Goal: Task Accomplishment & Management: Manage account settings

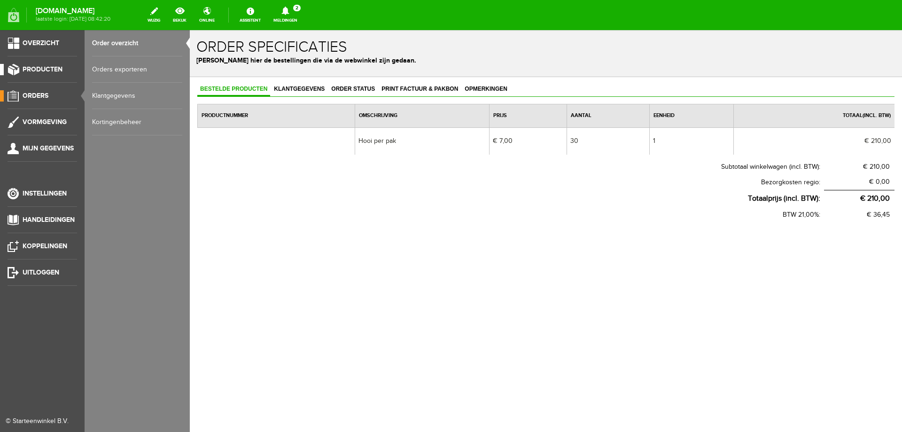
click at [47, 72] on span "Producten" at bounding box center [43, 69] width 40 height 8
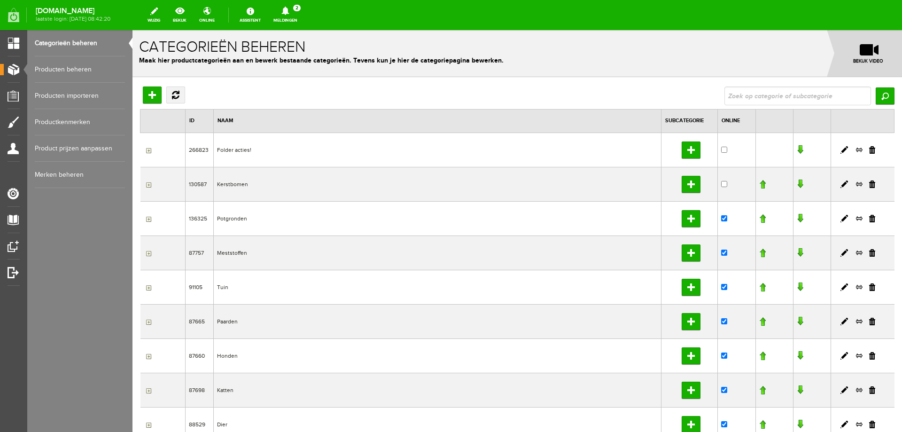
click at [80, 67] on link "Producten beheren" at bounding box center [80, 69] width 90 height 26
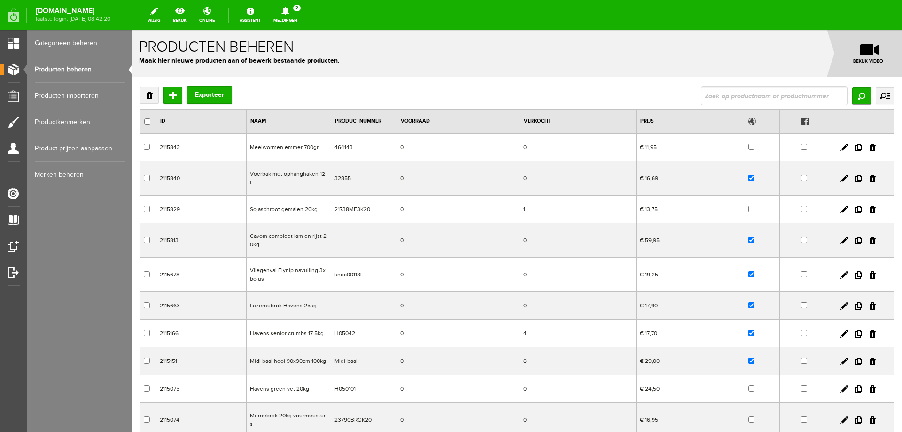
click at [288, 298] on td "Luzernebrok Havens 25kg" at bounding box center [289, 306] width 85 height 28
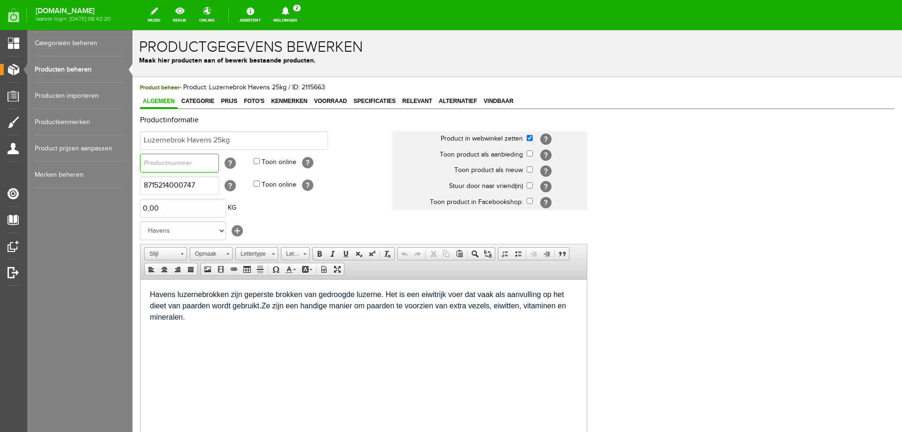
click at [182, 159] on input "text" at bounding box center [179, 163] width 79 height 19
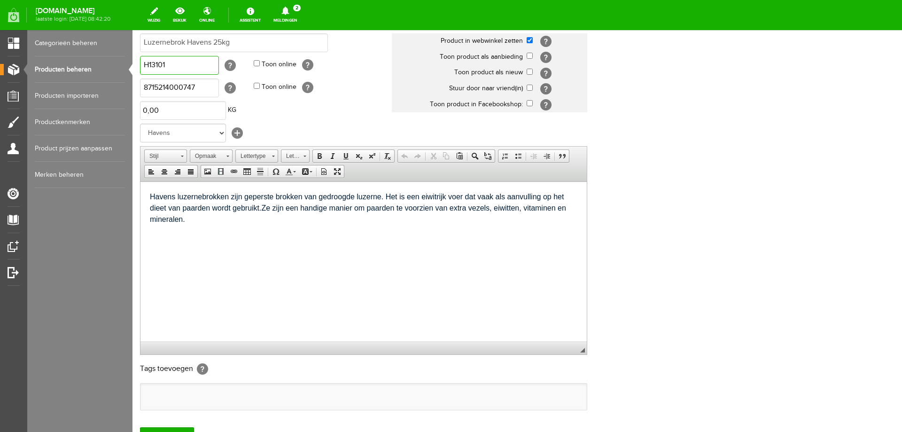
scroll to position [181, 0]
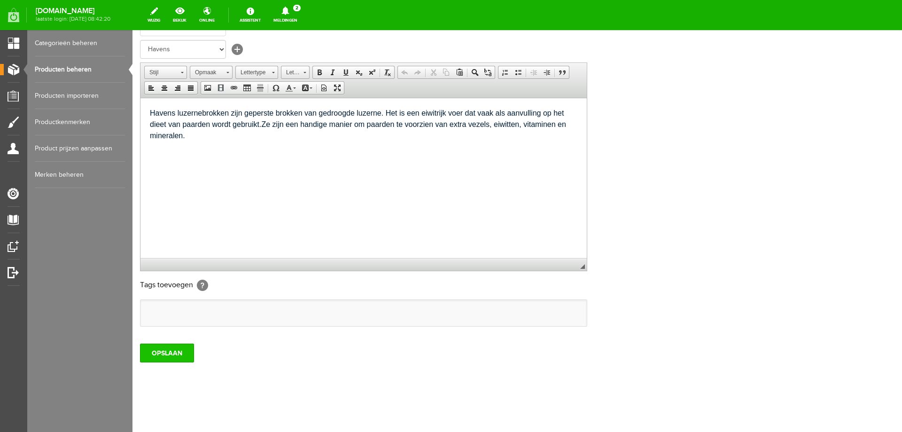
type input "H13101"
click at [172, 354] on input "OPSLAAN" at bounding box center [167, 353] width 54 height 19
click at [164, 354] on input "OPSLAAN" at bounding box center [167, 353] width 54 height 19
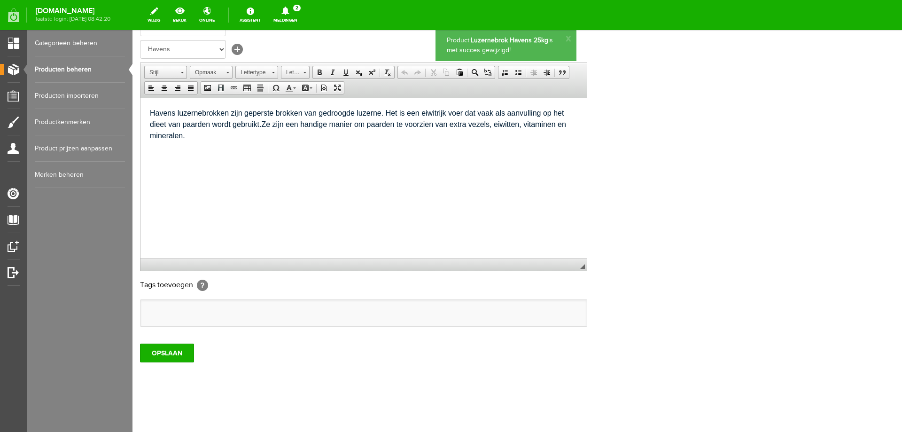
click at [88, 70] on link "Producten beheren" at bounding box center [80, 69] width 90 height 26
